Goal: Transaction & Acquisition: Subscribe to service/newsletter

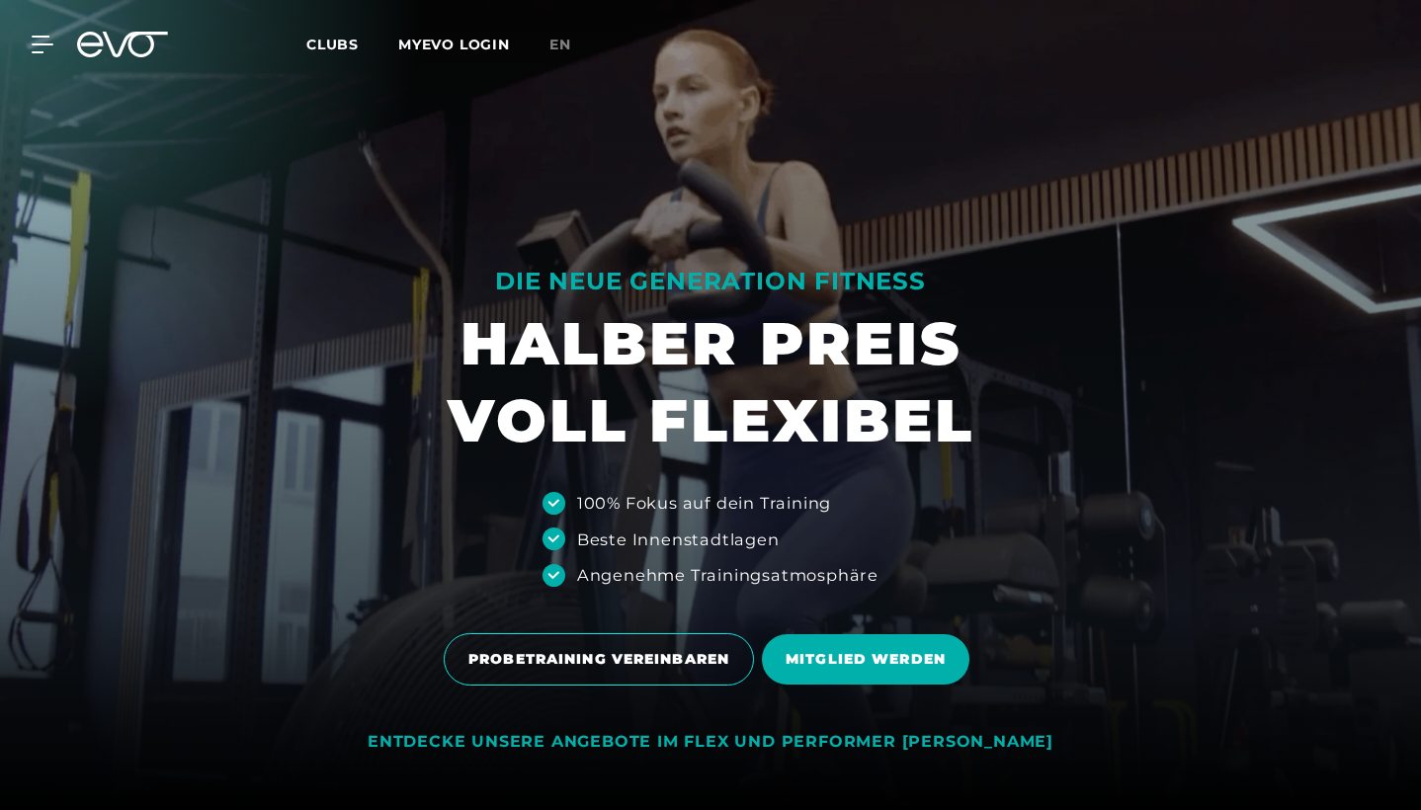
click at [429, 43] on link "MYEVO LOGIN" at bounding box center [454, 45] width 112 height 18
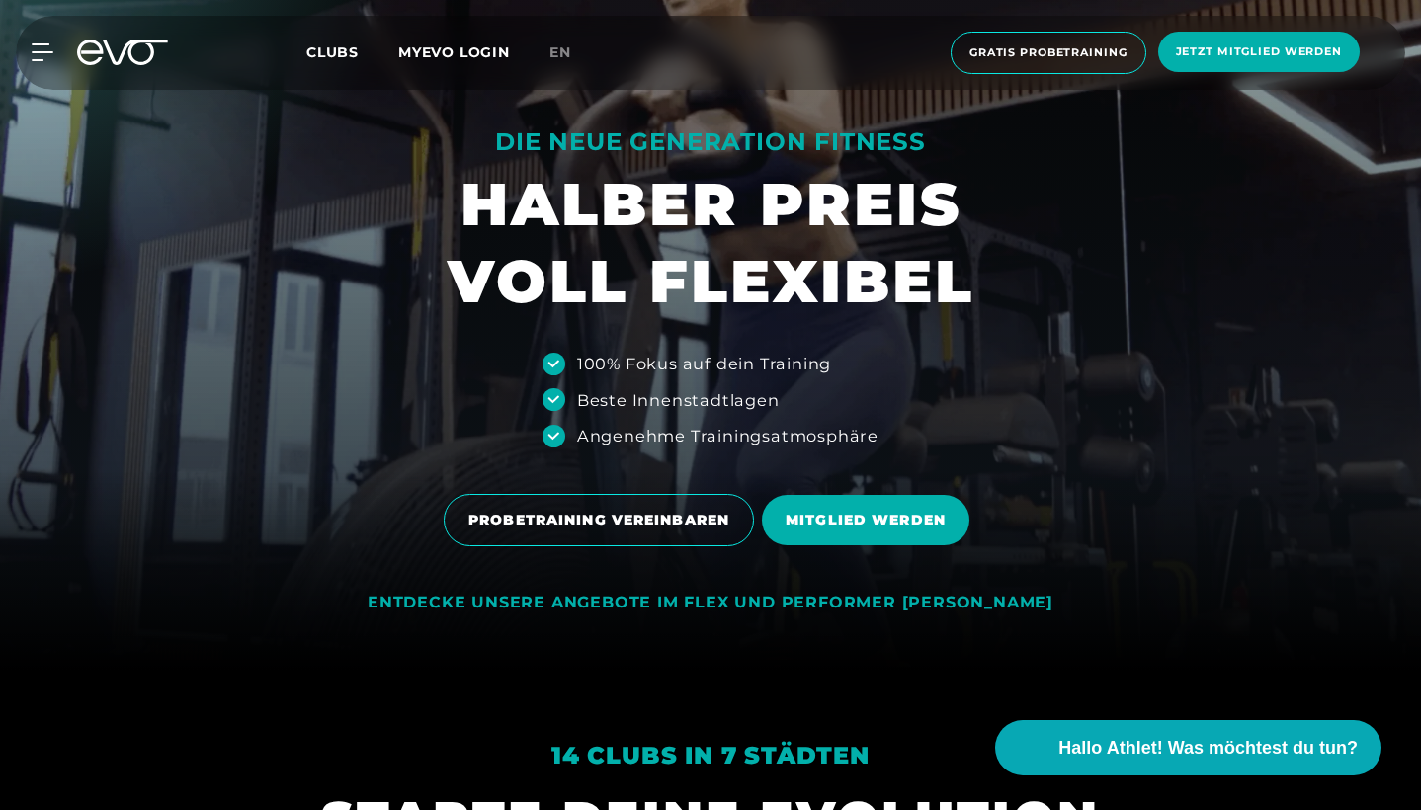
scroll to position [140, 0]
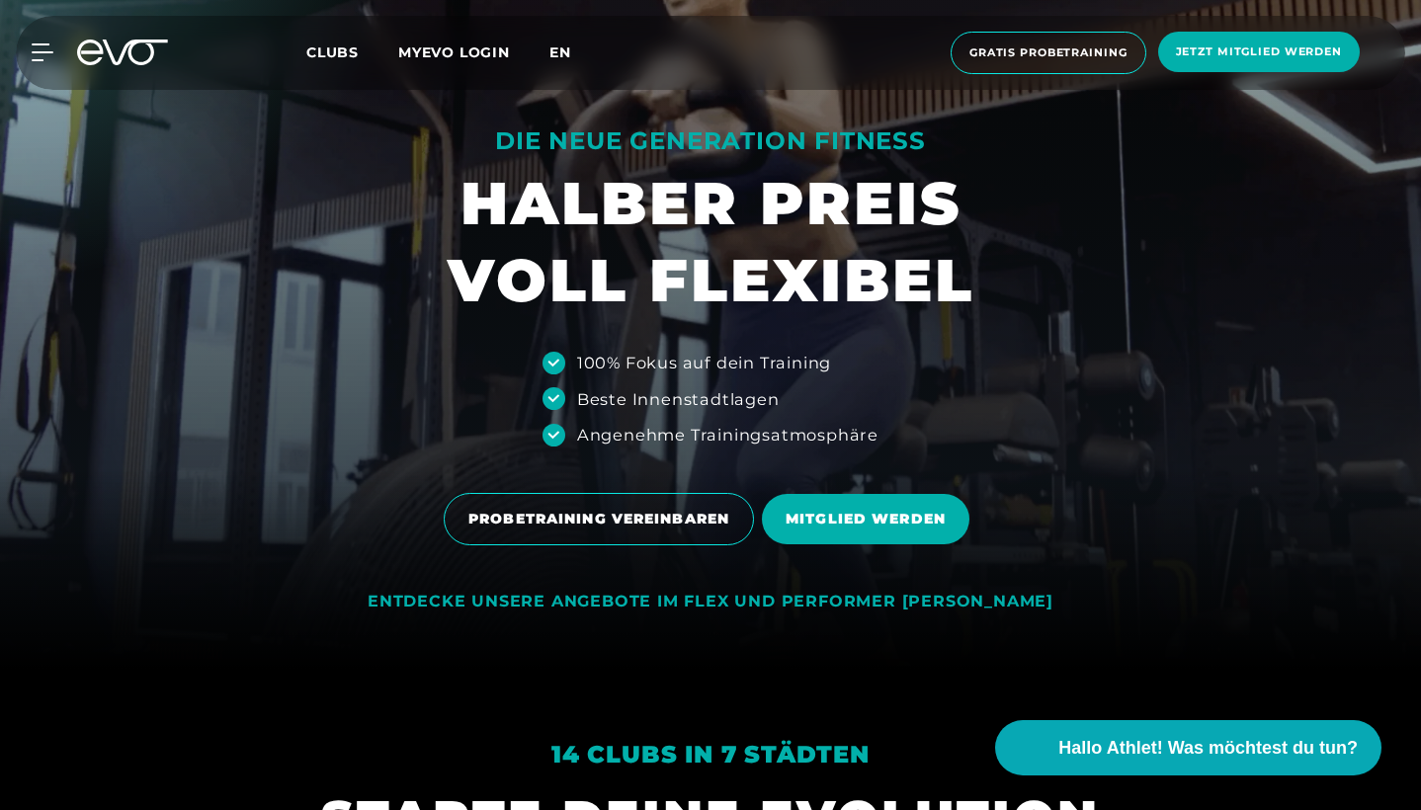
click at [558, 49] on span "en" at bounding box center [561, 52] width 22 height 18
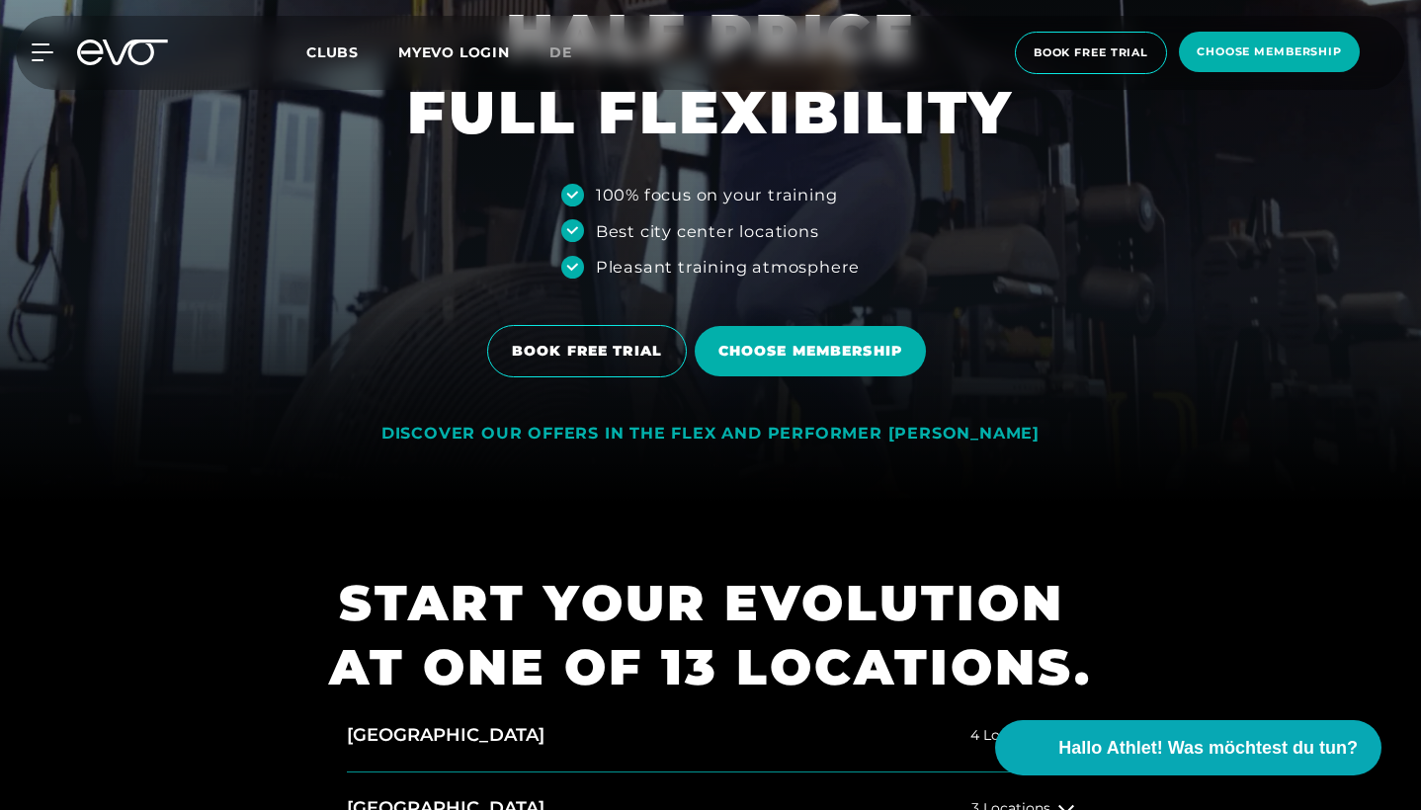
scroll to position [432, 0]
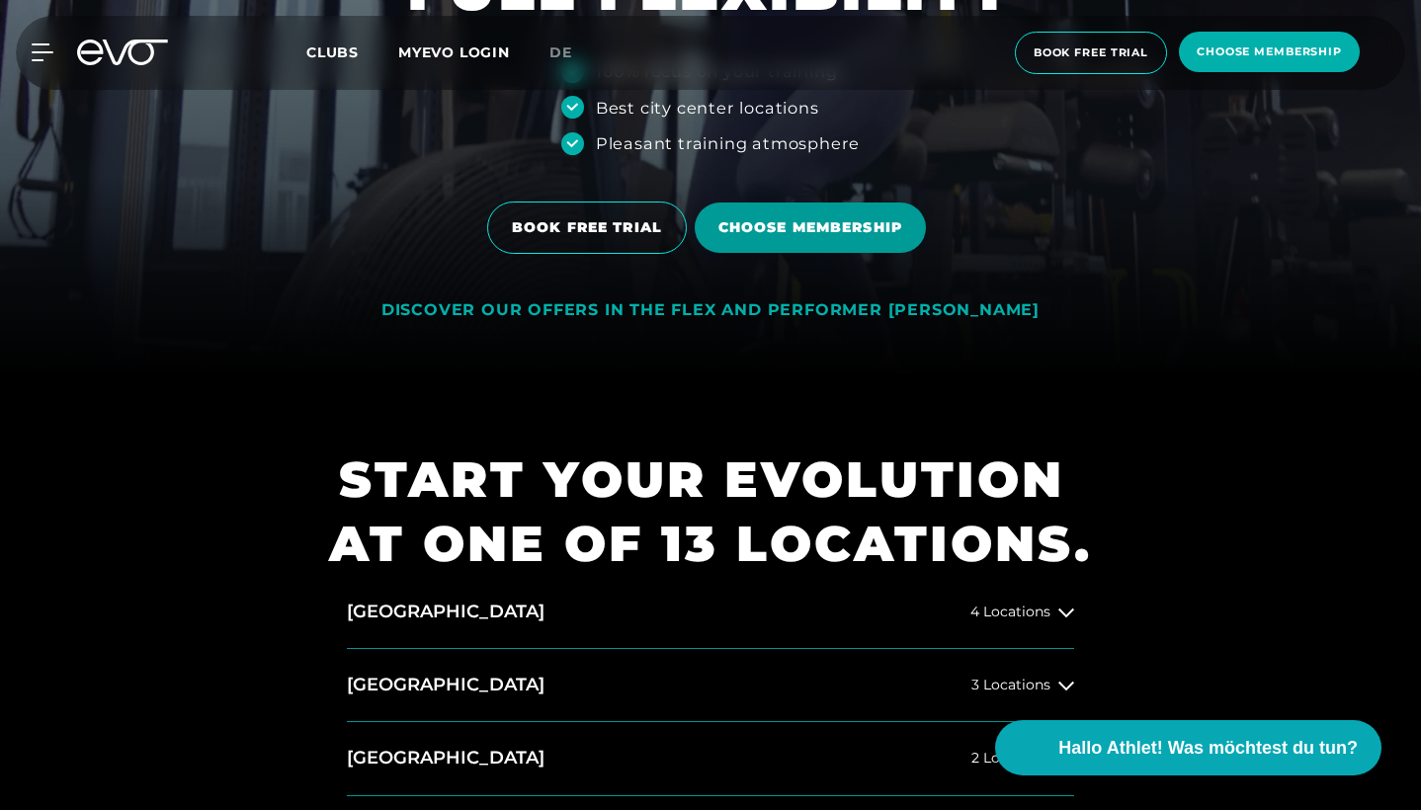
click at [765, 242] on span "Choose membership" at bounding box center [810, 228] width 231 height 50
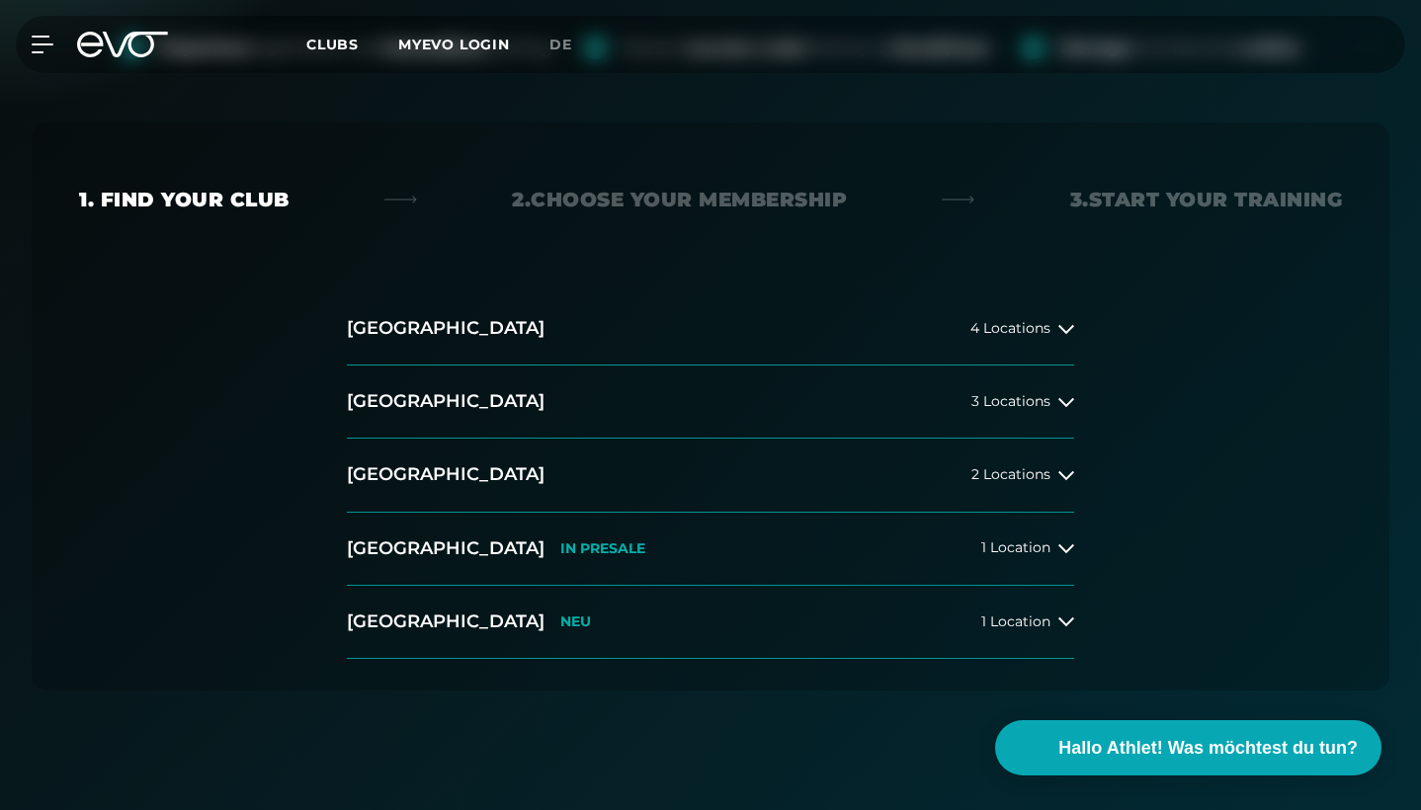
scroll to position [315, 0]
click at [388, 310] on button "Hamburg 4 Locations" at bounding box center [710, 328] width 727 height 73
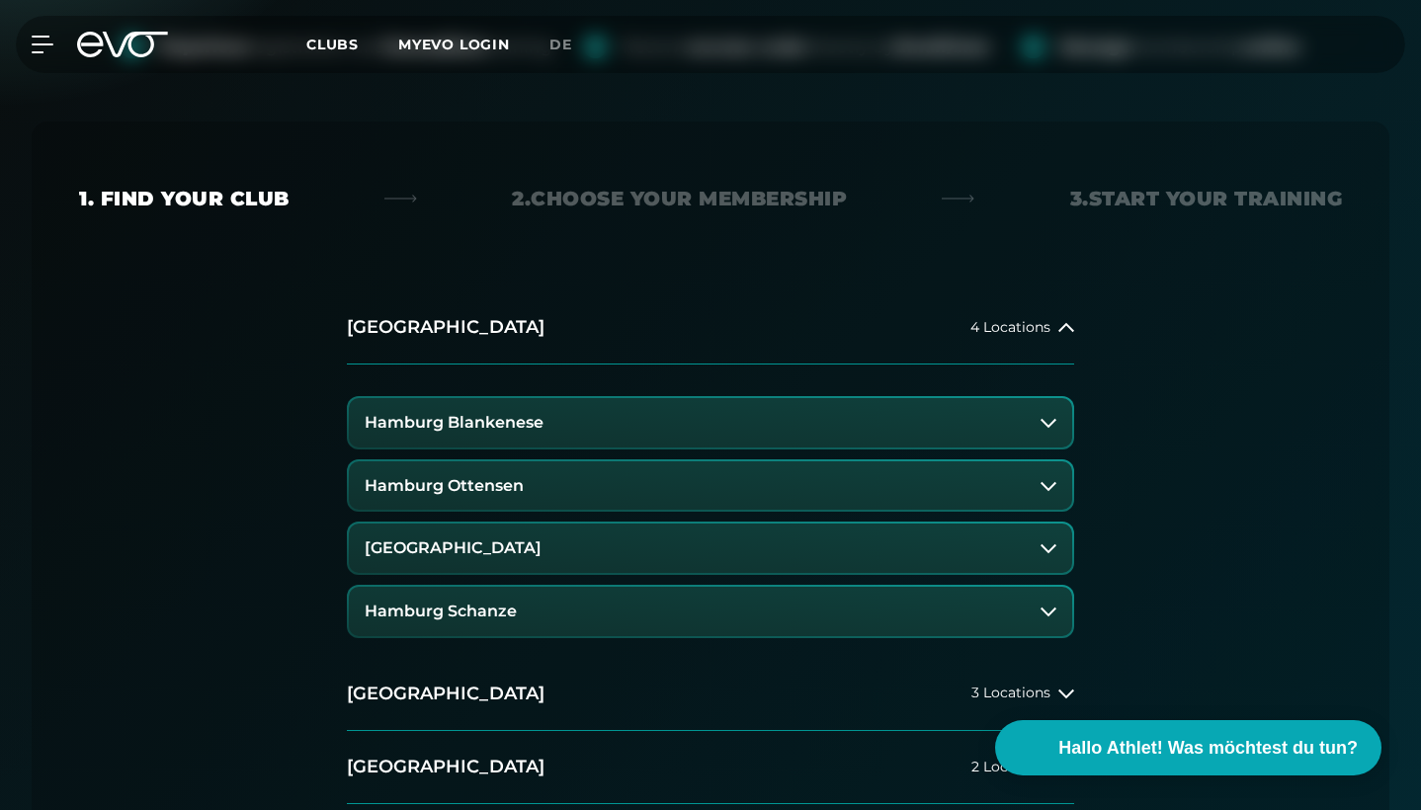
click at [467, 549] on h3 "[GEOGRAPHIC_DATA]" at bounding box center [453, 549] width 177 height 18
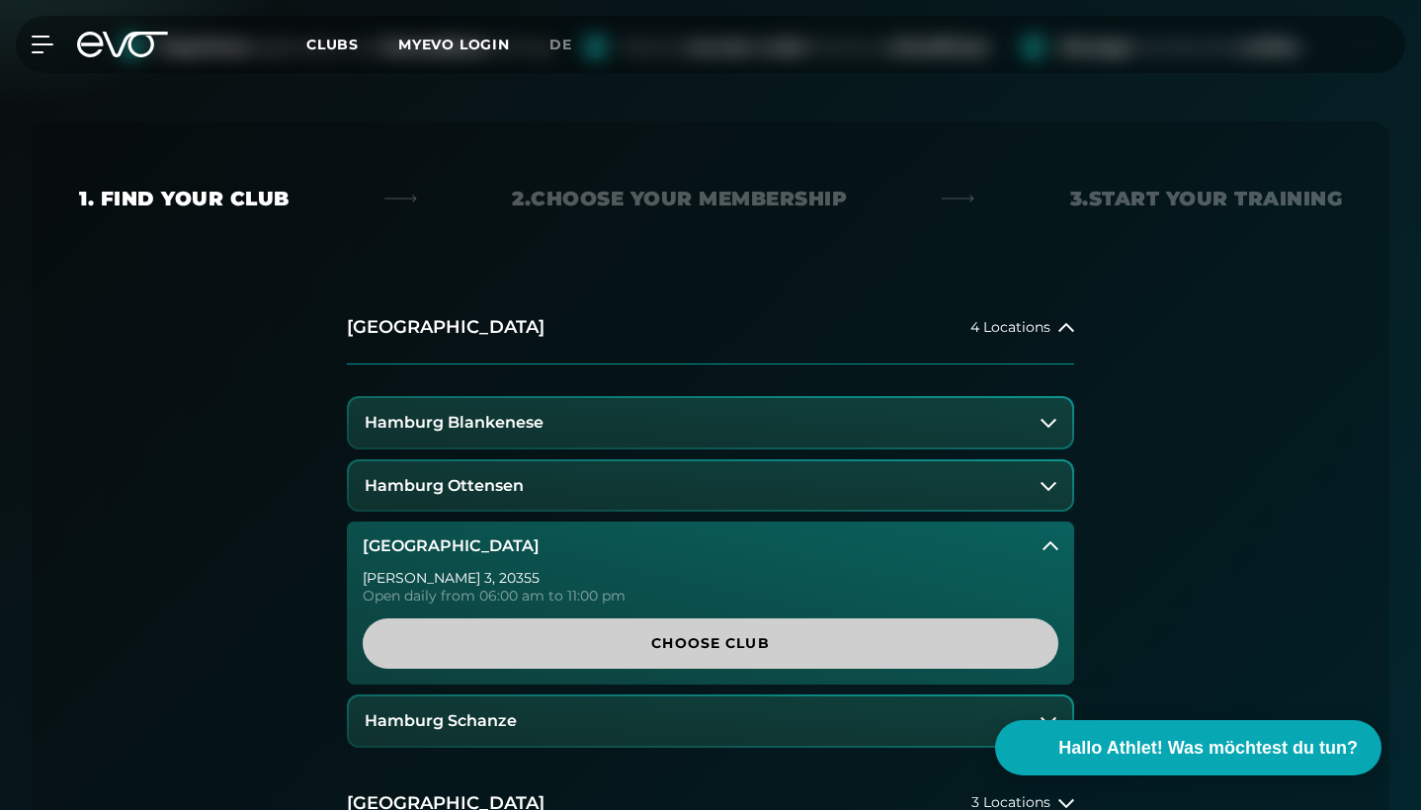
click at [516, 634] on span "Choose Club" at bounding box center [710, 644] width 648 height 21
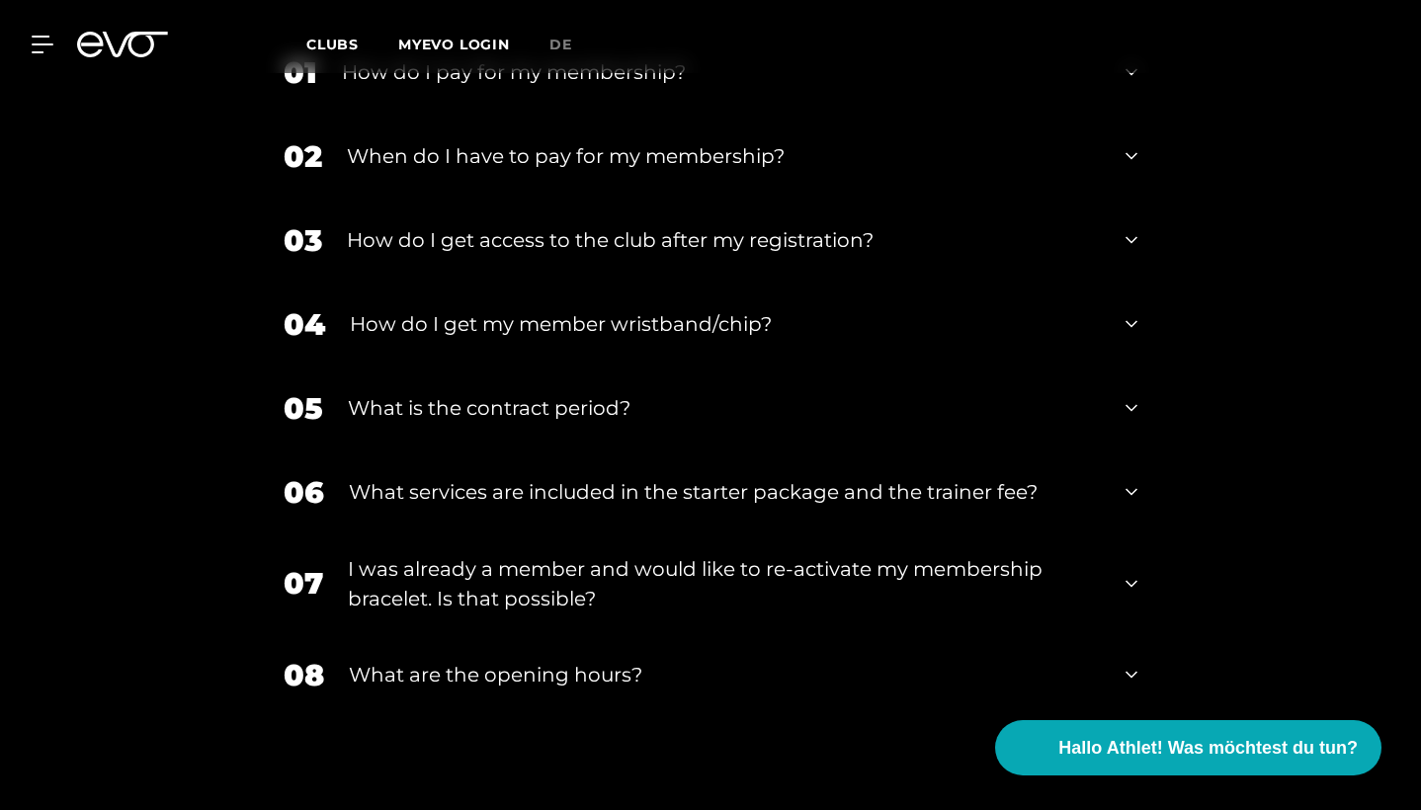
scroll to position [3331, 0]
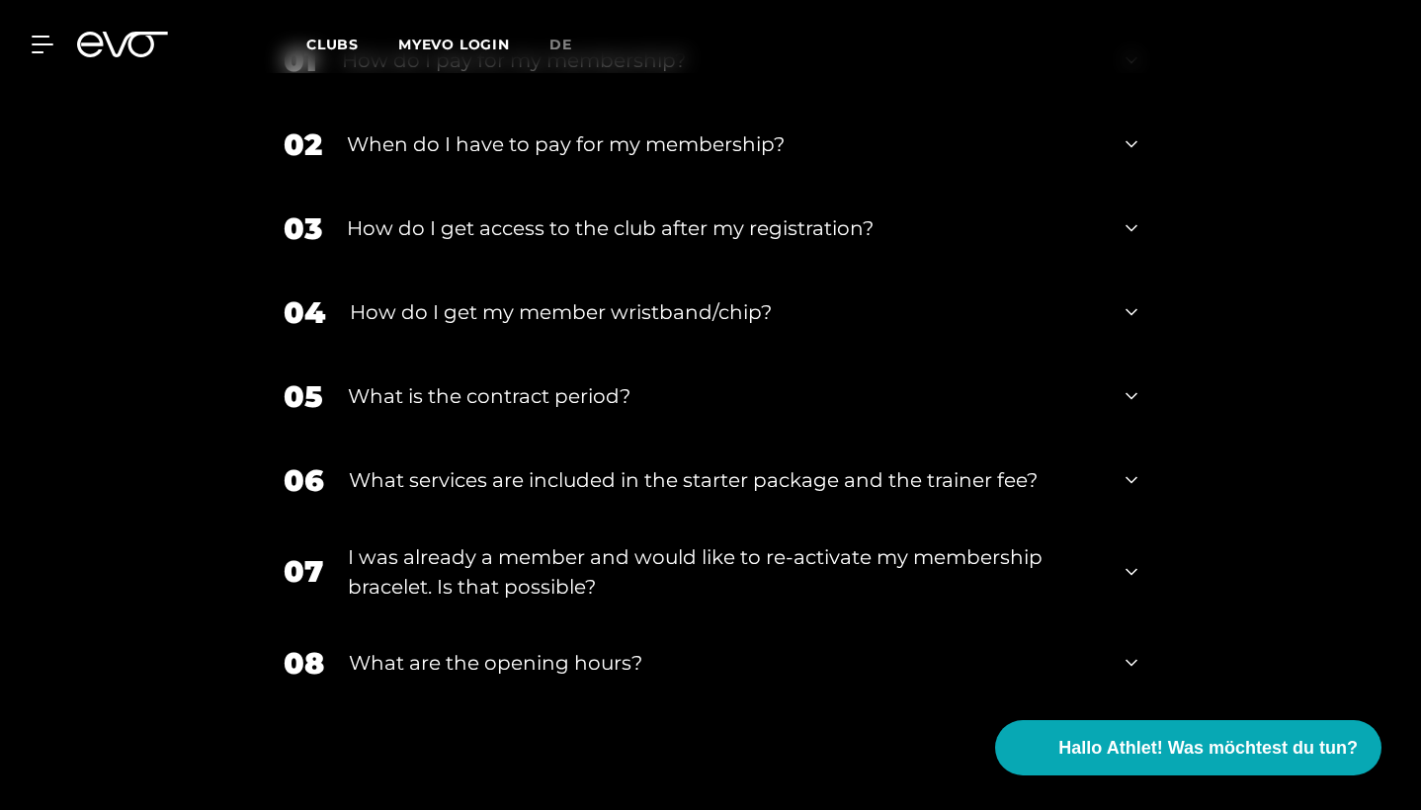
click at [527, 543] on div "I was already a member and would like to re-activate my membership bracelet. Is…" at bounding box center [724, 572] width 753 height 59
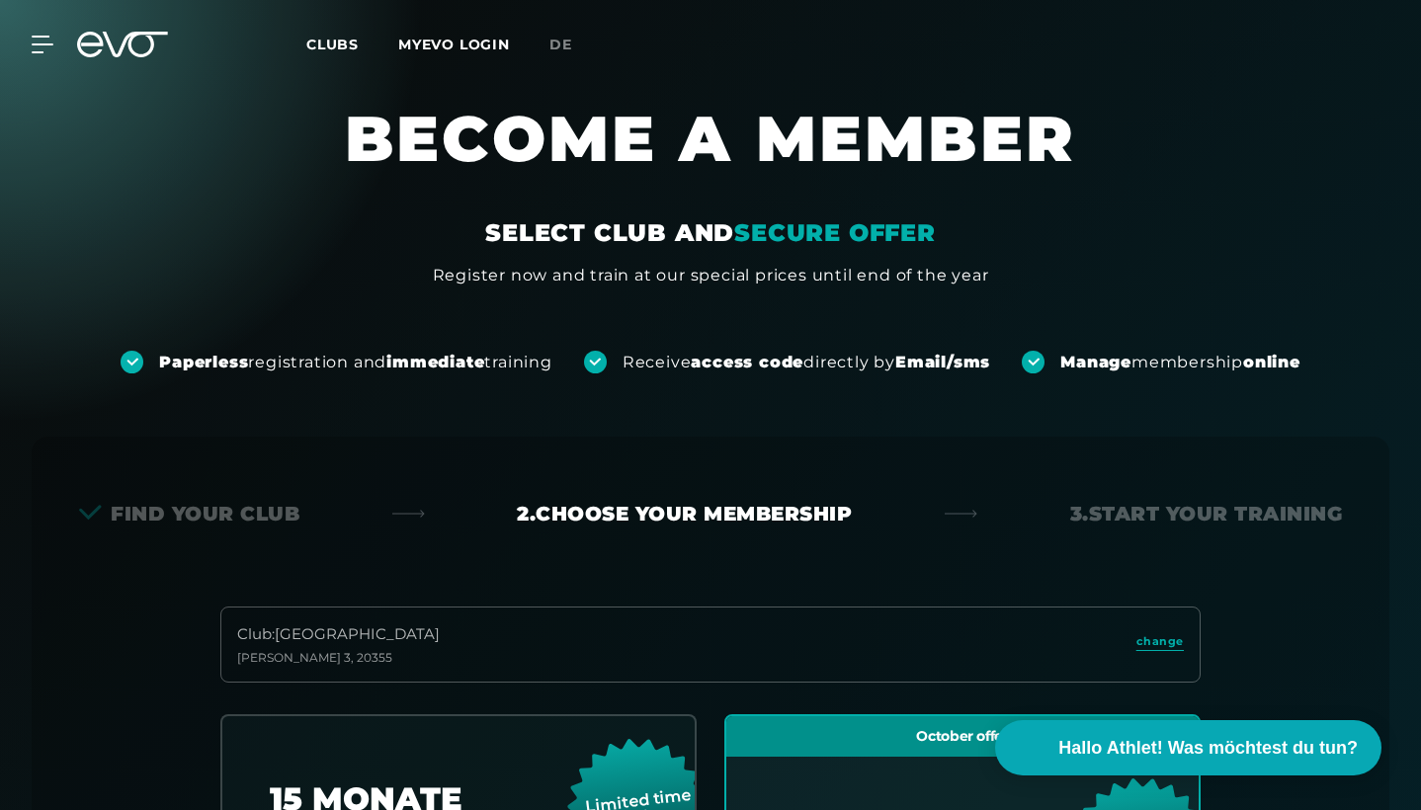
scroll to position [0, 0]
